Goal: Transaction & Acquisition: Purchase product/service

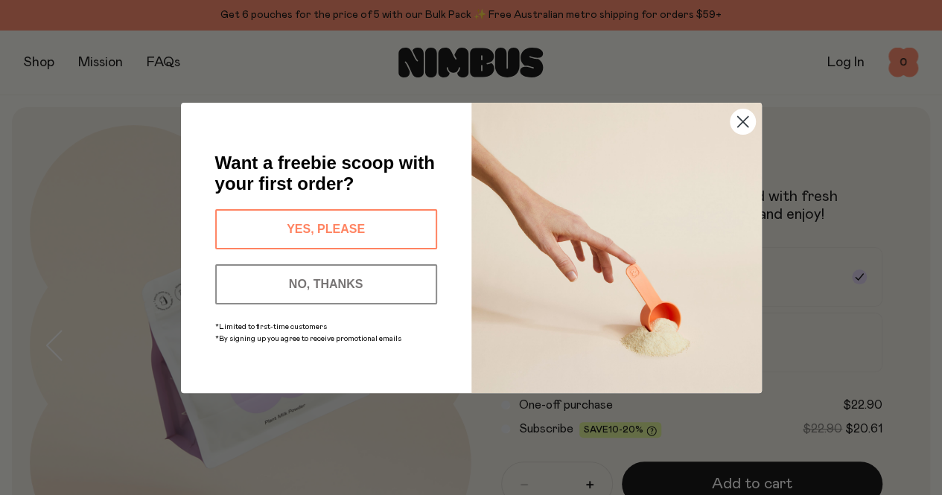
click at [278, 218] on button "YES, PLEASE" at bounding box center [326, 229] width 222 height 40
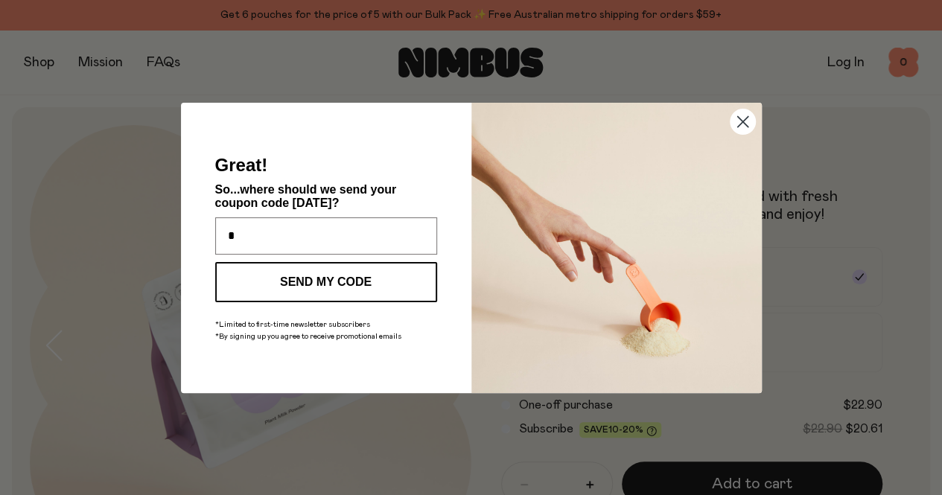
type input "**********"
click at [320, 291] on button "SEND MY CODE" at bounding box center [326, 282] width 222 height 40
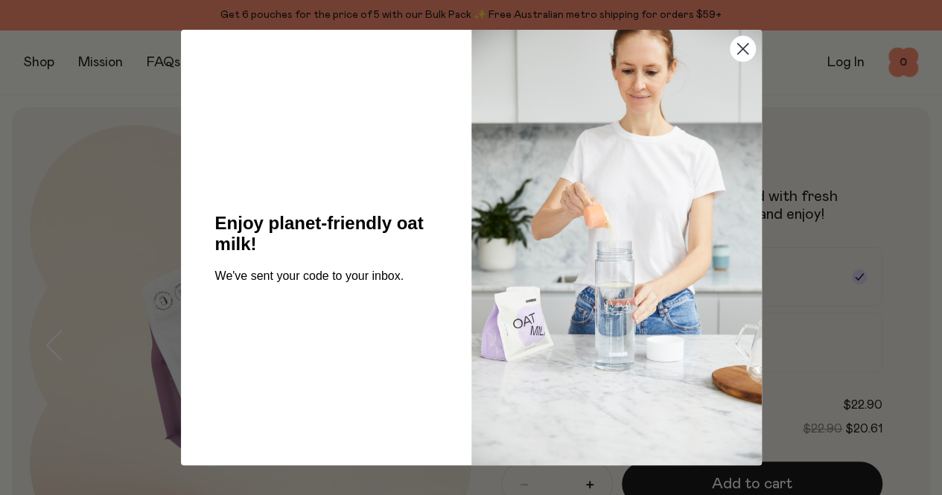
click at [747, 42] on circle "Close dialog" at bounding box center [742, 48] width 25 height 25
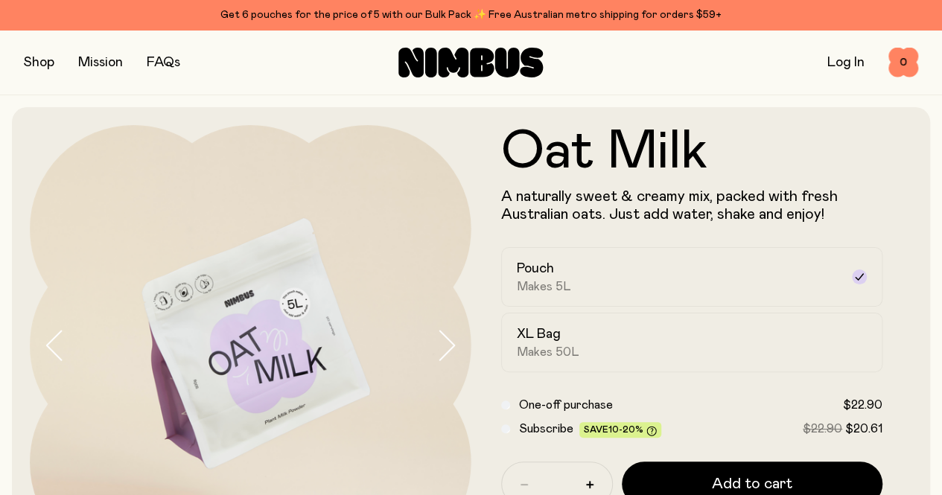
click at [45, 66] on button "button" at bounding box center [39, 62] width 31 height 21
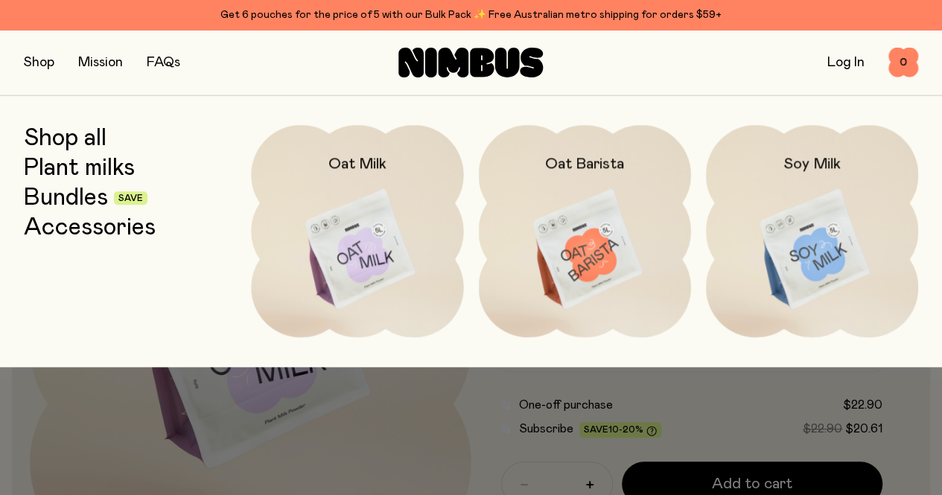
click at [85, 199] on link "Bundles" at bounding box center [66, 198] width 84 height 27
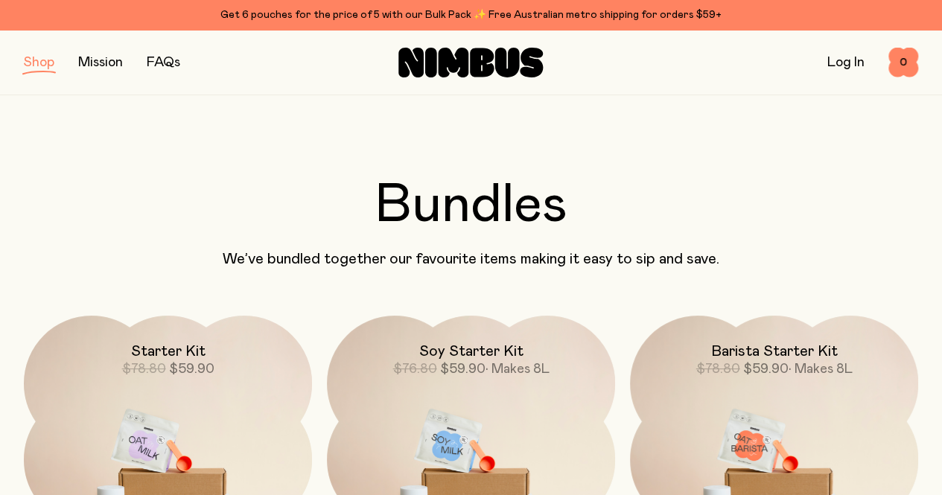
scroll to position [162, 0]
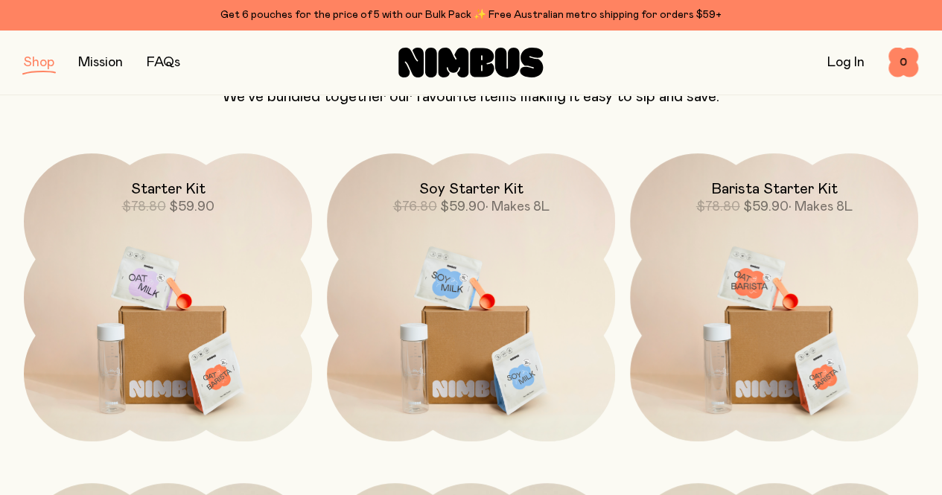
click at [45, 63] on button "button" at bounding box center [39, 62] width 31 height 21
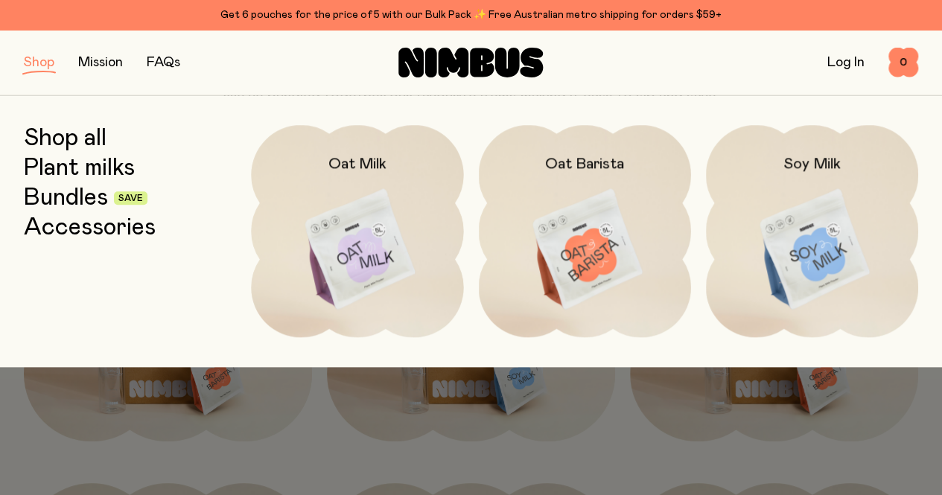
click at [51, 229] on link "Accessories" at bounding box center [90, 227] width 132 height 27
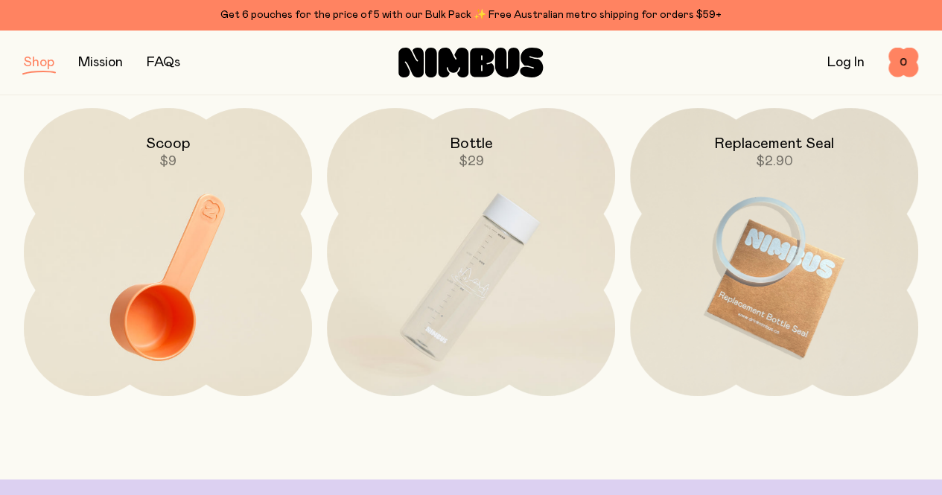
scroll to position [207, 0]
click at [48, 66] on button "button" at bounding box center [39, 62] width 31 height 21
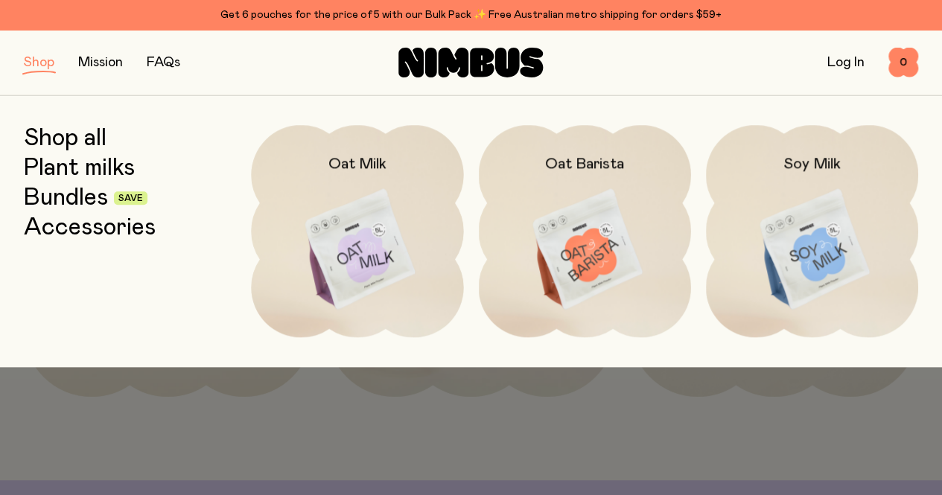
click at [74, 208] on link "Bundles" at bounding box center [66, 198] width 84 height 27
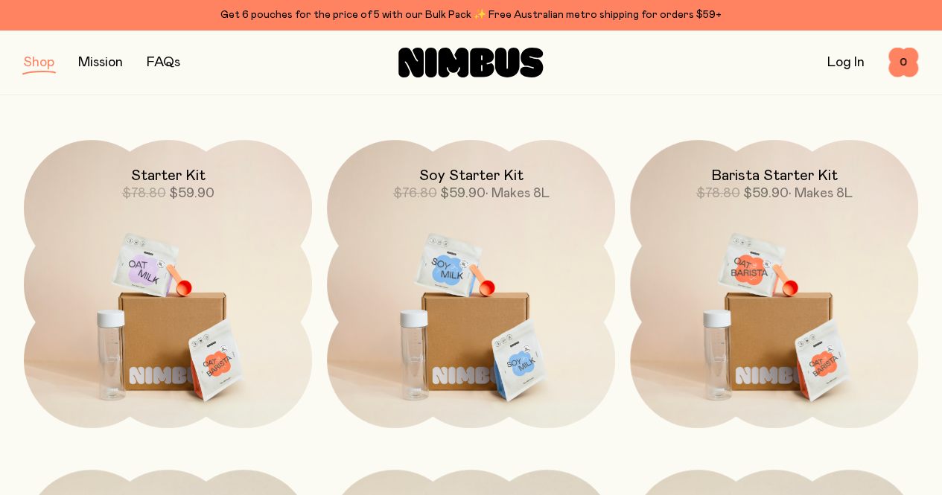
scroll to position [175, 0]
click at [211, 188] on span "$59.90" at bounding box center [191, 194] width 45 height 13
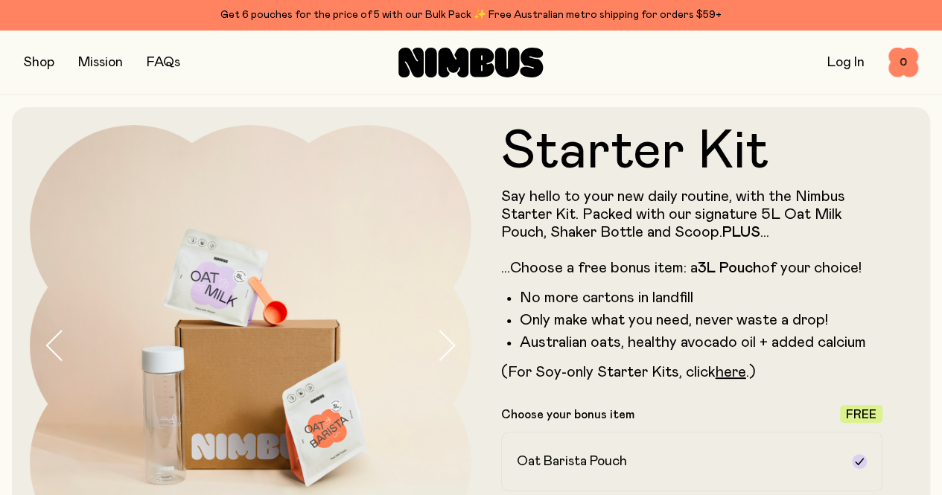
click at [29, 57] on div "Shop Mission FAQs Log In 0 0" at bounding box center [471, 63] width 942 height 66
click at [42, 65] on button "button" at bounding box center [39, 62] width 31 height 21
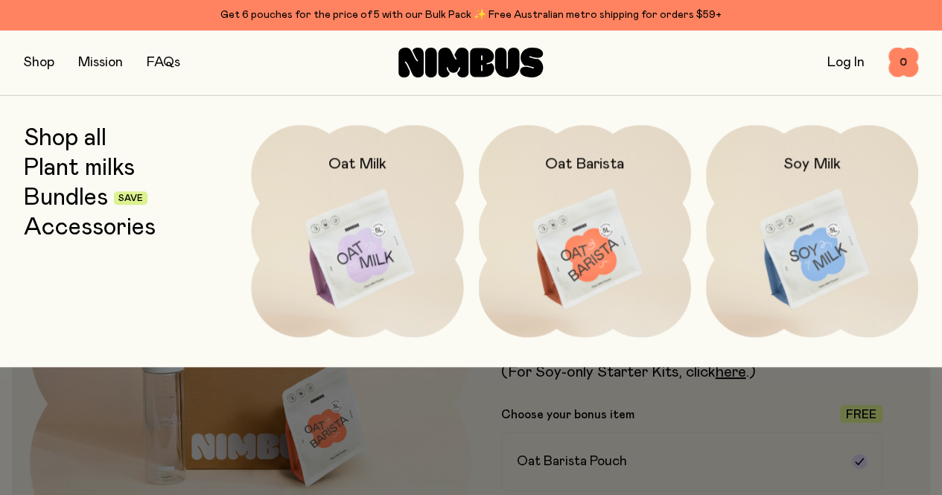
click at [409, 197] on img at bounding box center [357, 249] width 212 height 249
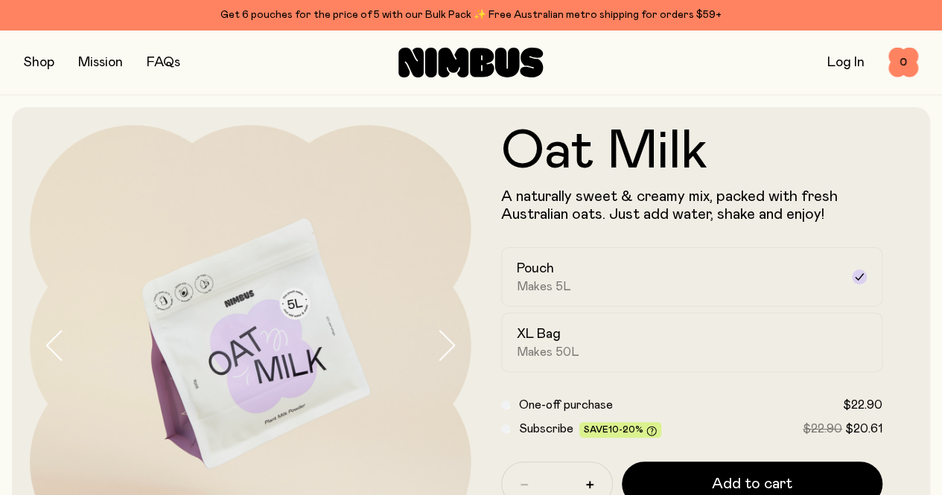
click at [42, 62] on button "button" at bounding box center [39, 62] width 31 height 21
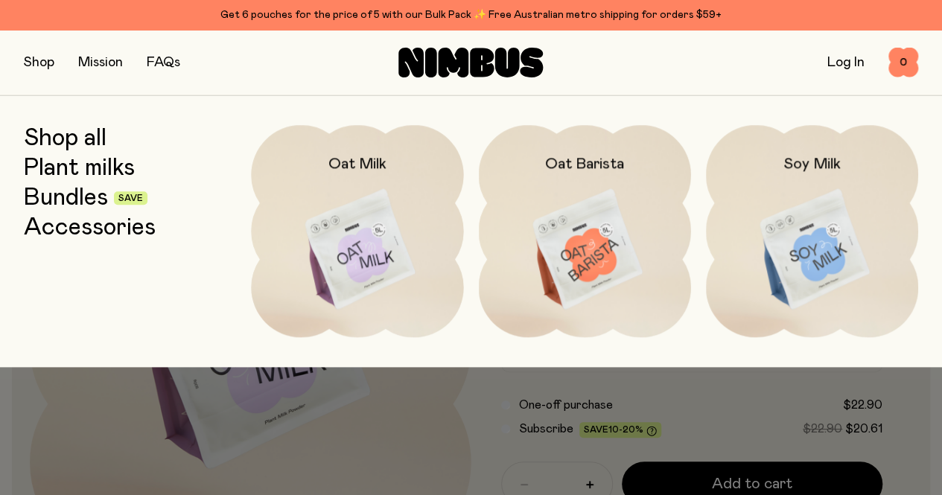
click at [77, 205] on link "Bundles" at bounding box center [66, 198] width 84 height 27
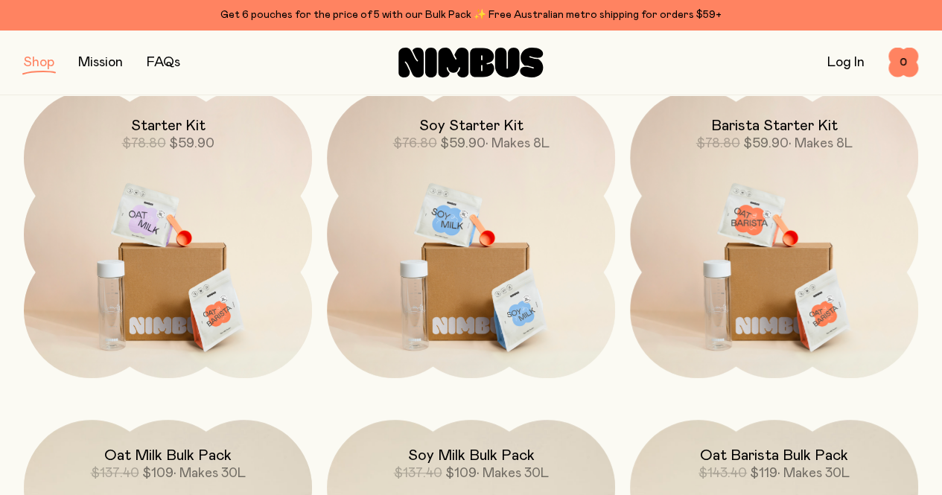
scroll to position [229, 0]
